Goal: Complete application form

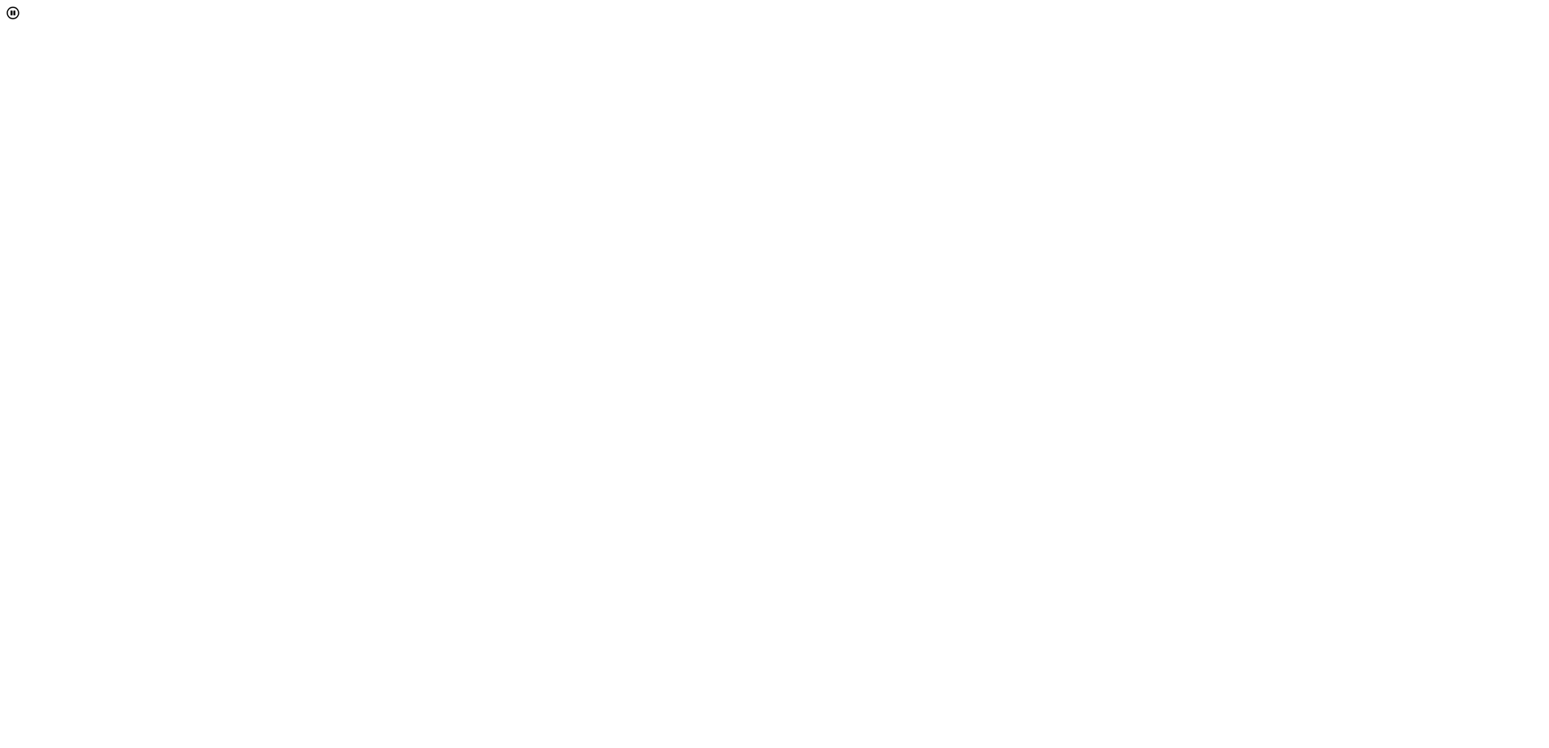
select select "[object Object]"
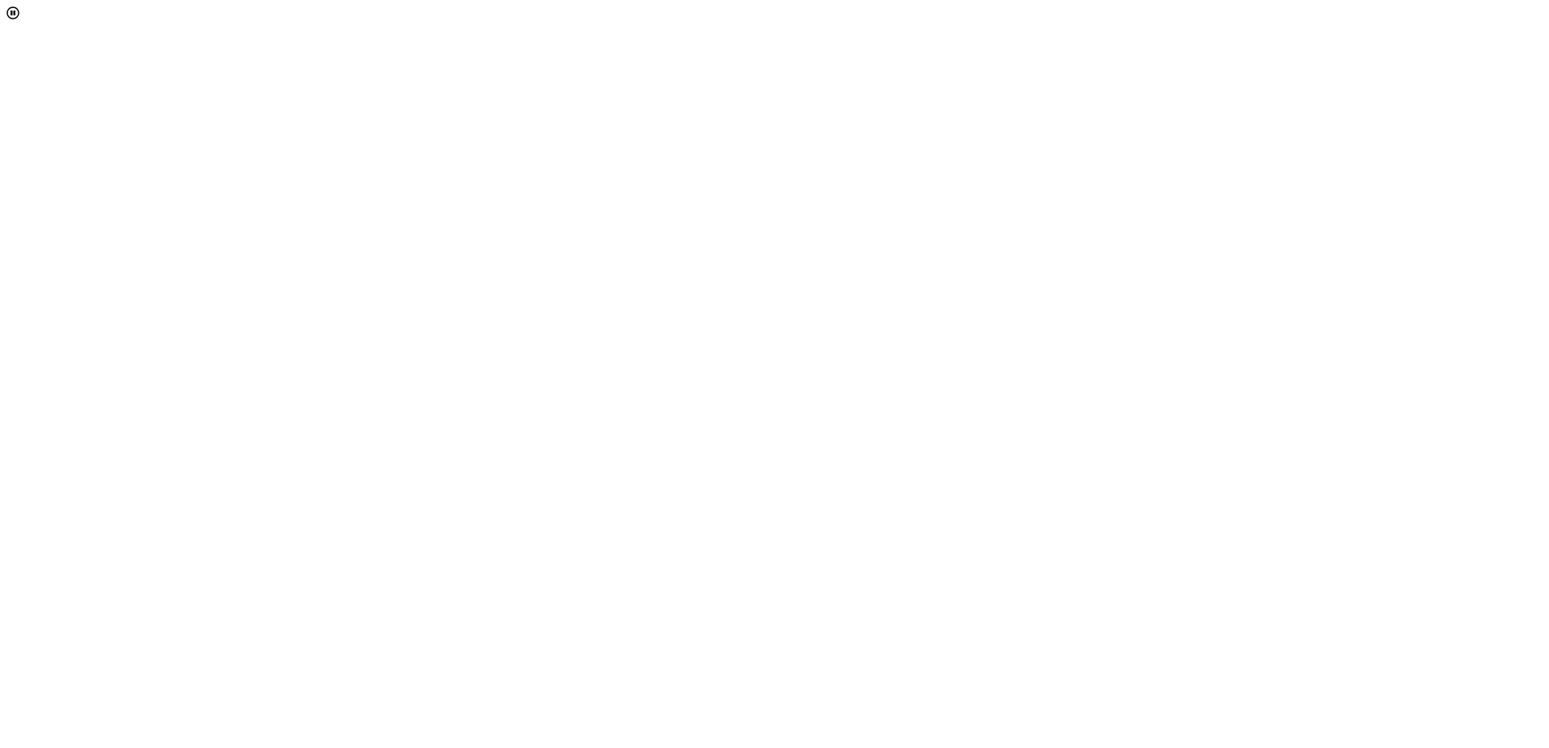
scroll to position [134, 0]
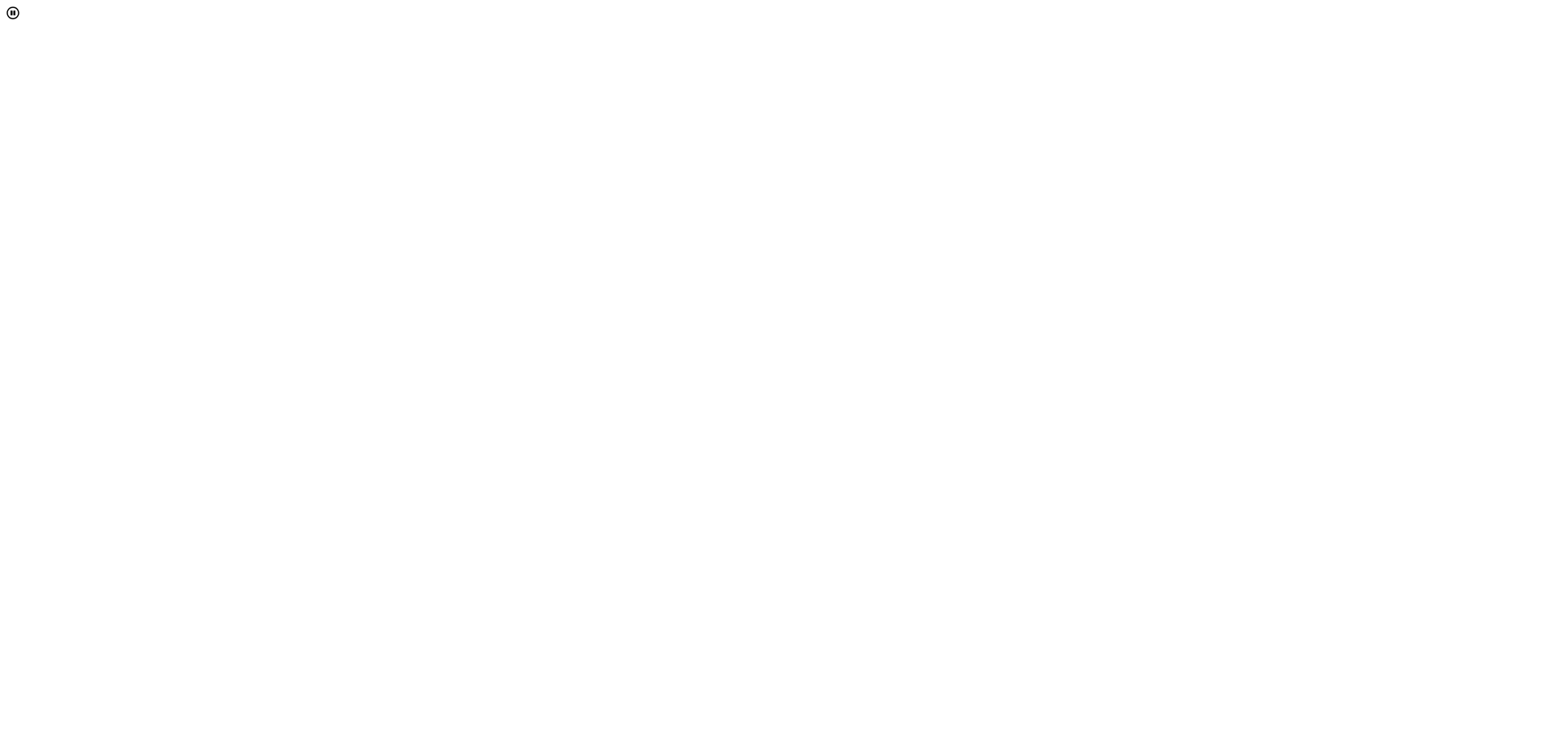
scroll to position [172, 0]
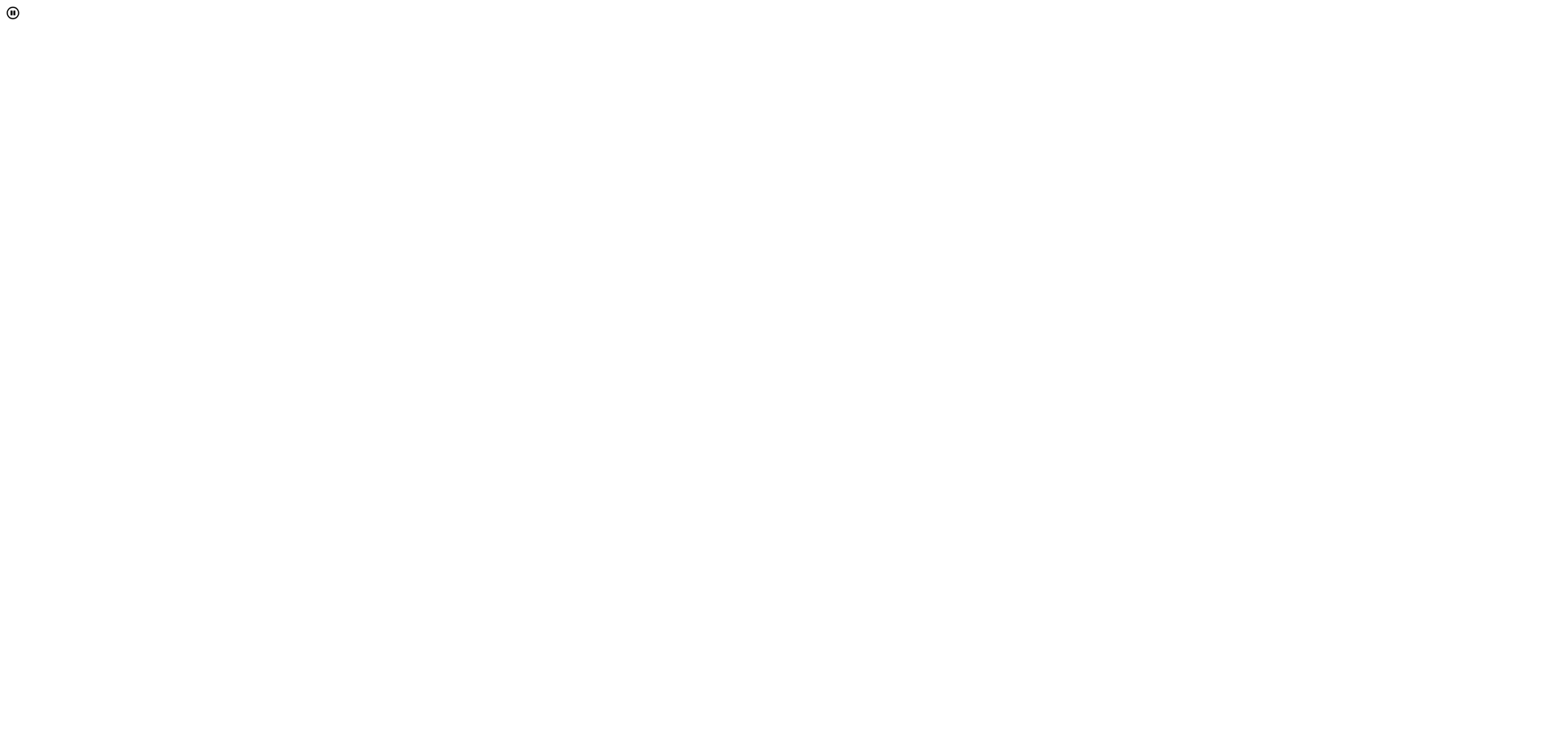
scroll to position [0, 0]
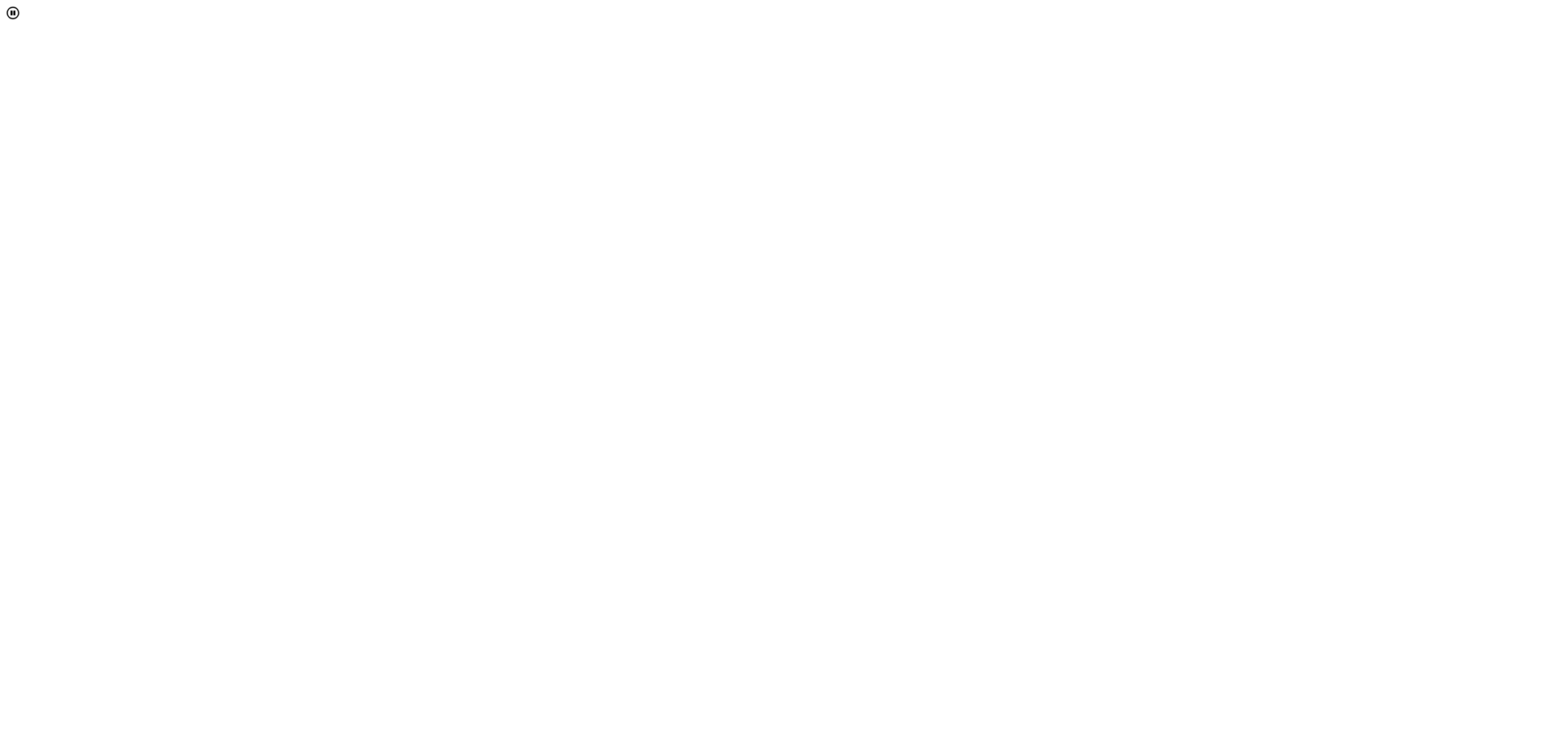
select select "[object Object]"
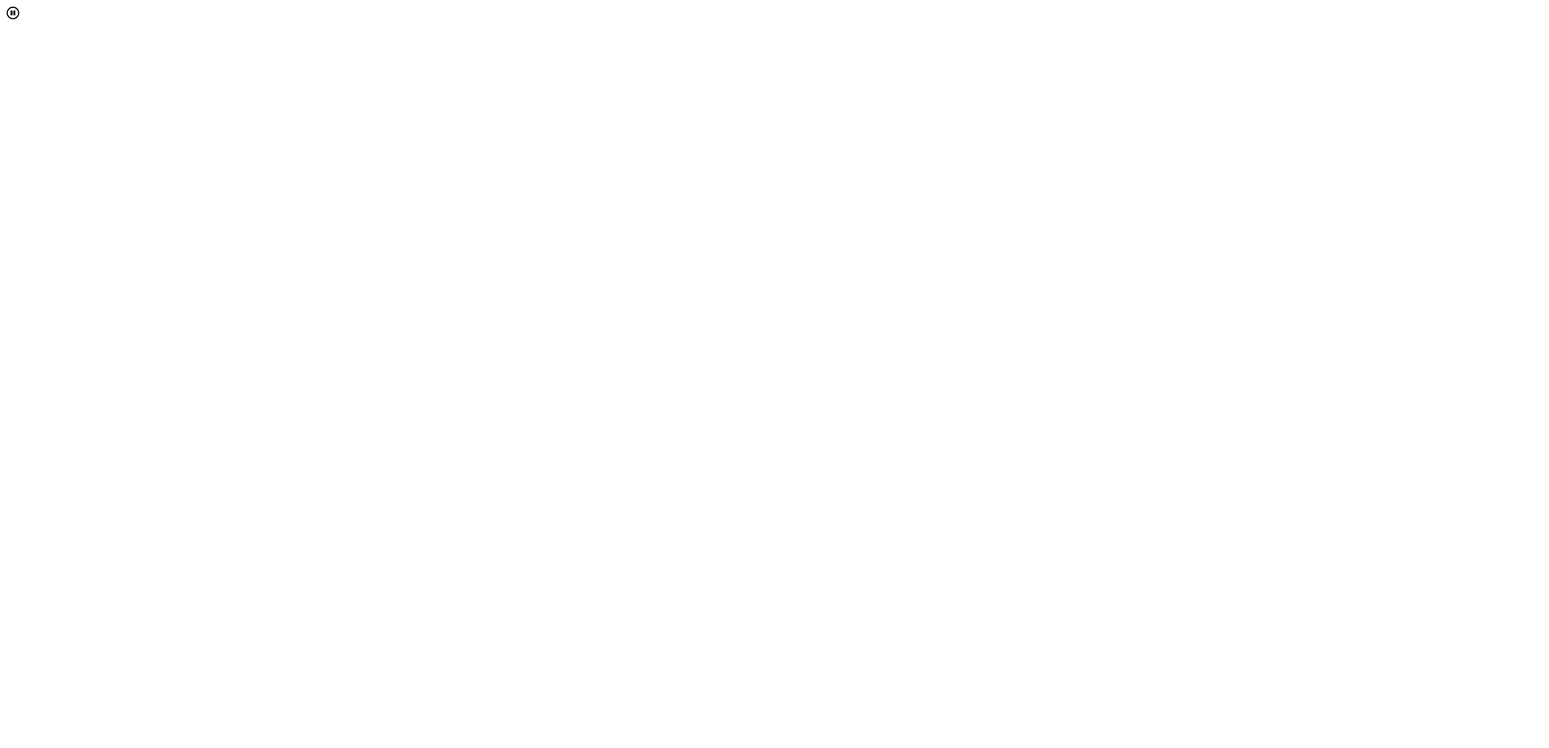
drag, startPoint x: 962, startPoint y: 591, endPoint x: 908, endPoint y: 586, distance: 54.5
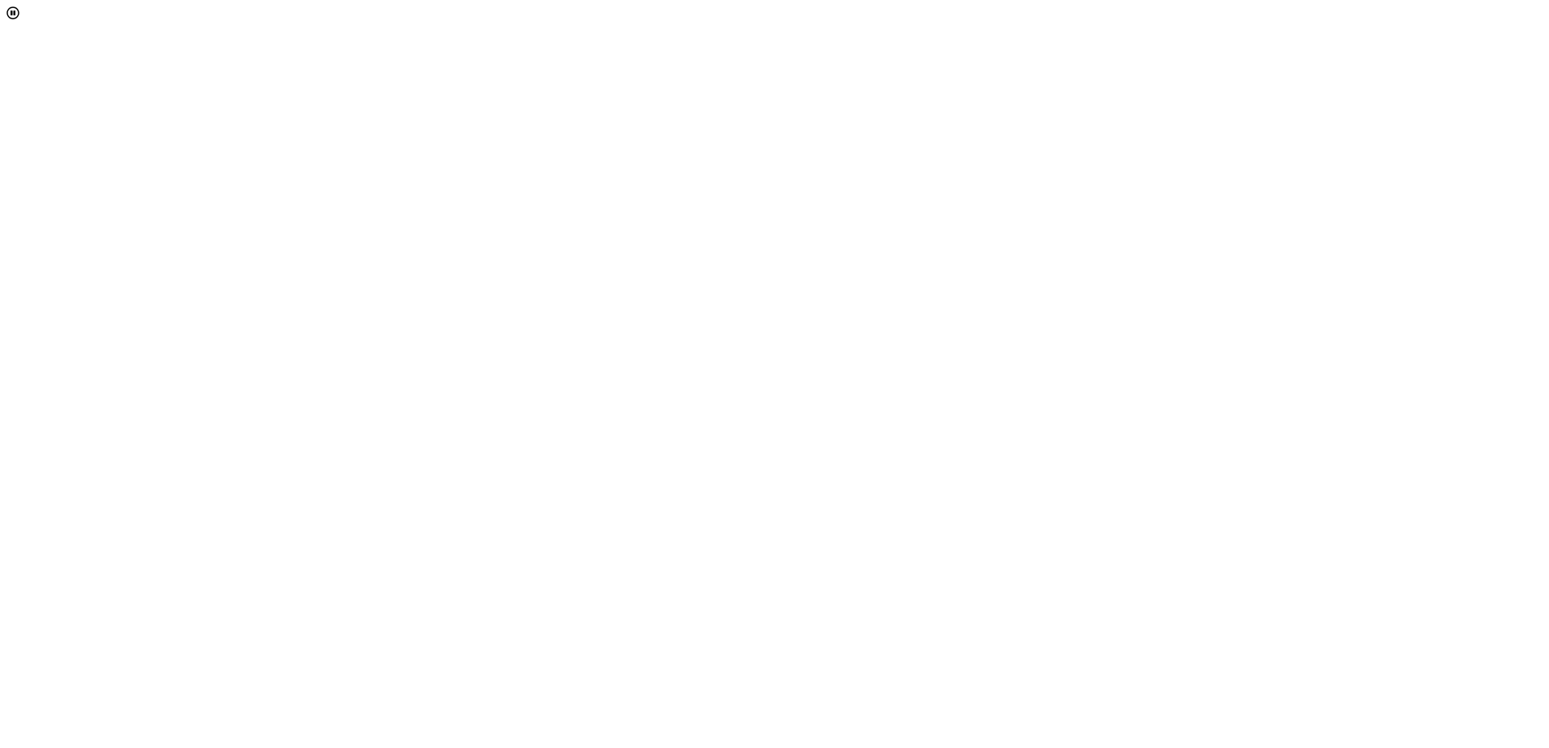
drag, startPoint x: 1003, startPoint y: 389, endPoint x: 972, endPoint y: 388, distance: 30.8
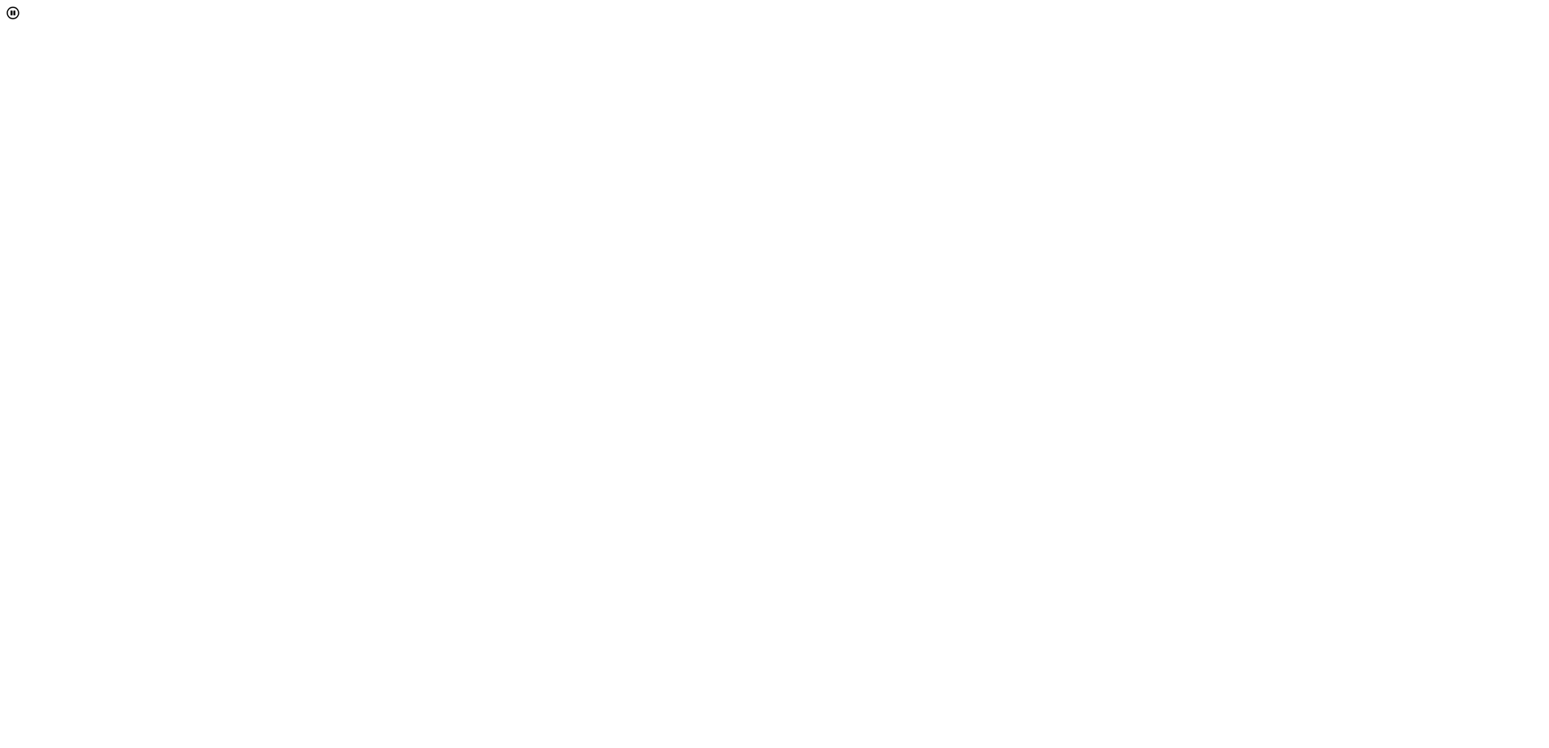
scroll to position [0, 0]
